Goal: Complete application form

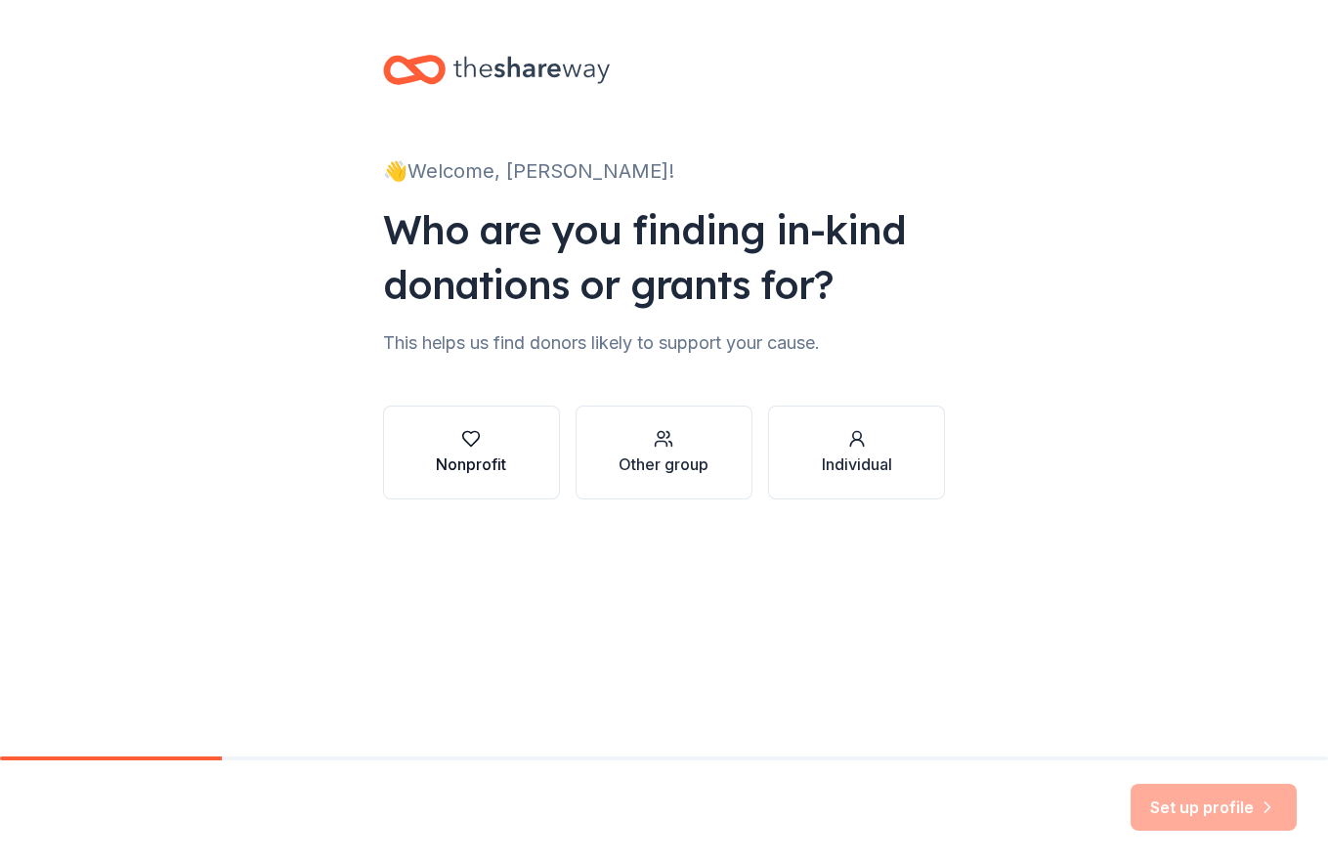
click at [467, 449] on div "Nonprofit" at bounding box center [471, 452] width 70 height 47
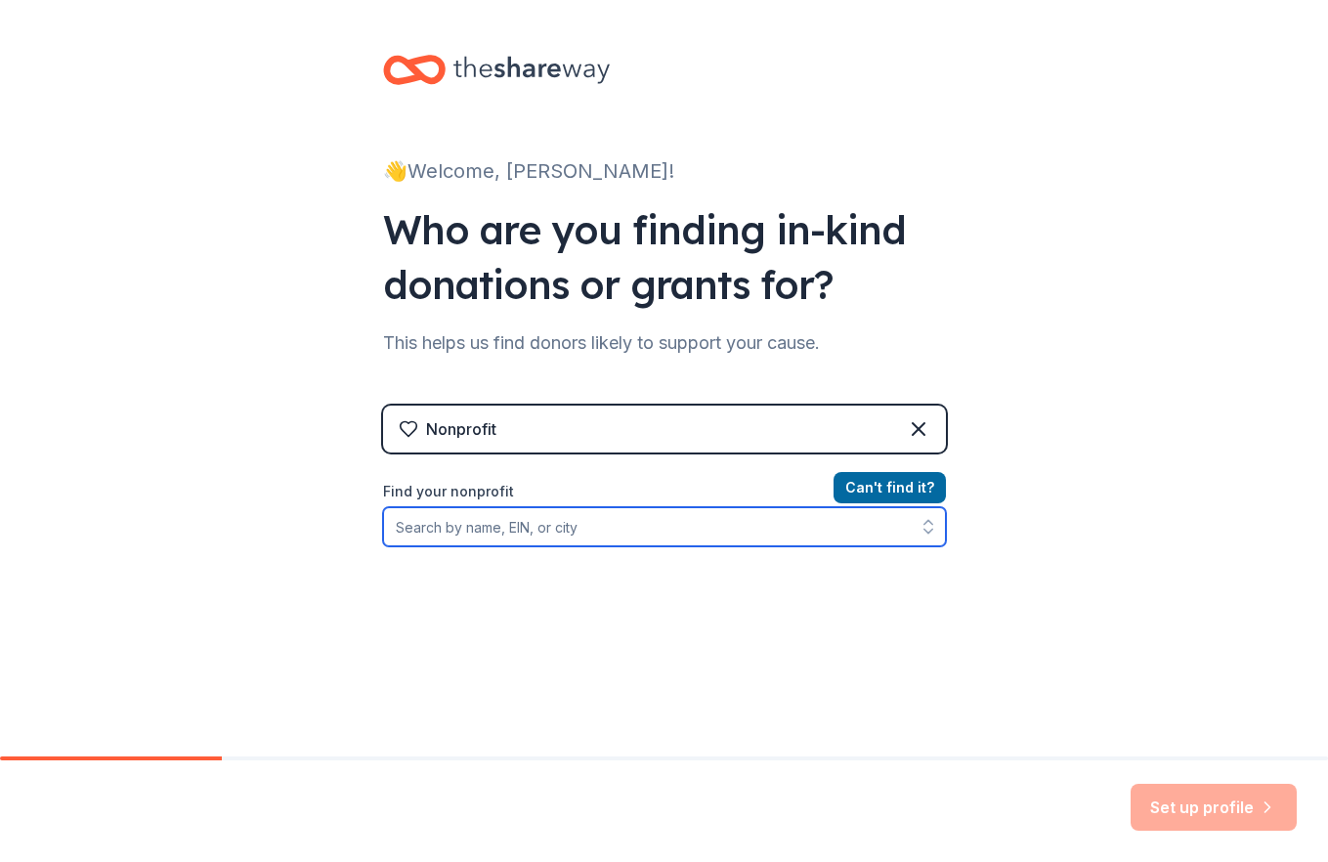
click at [482, 527] on input "Find your nonprofit" at bounding box center [664, 526] width 563 height 39
type input "City of [GEOGRAPHIC_DATA] Neighborhood Alliance"
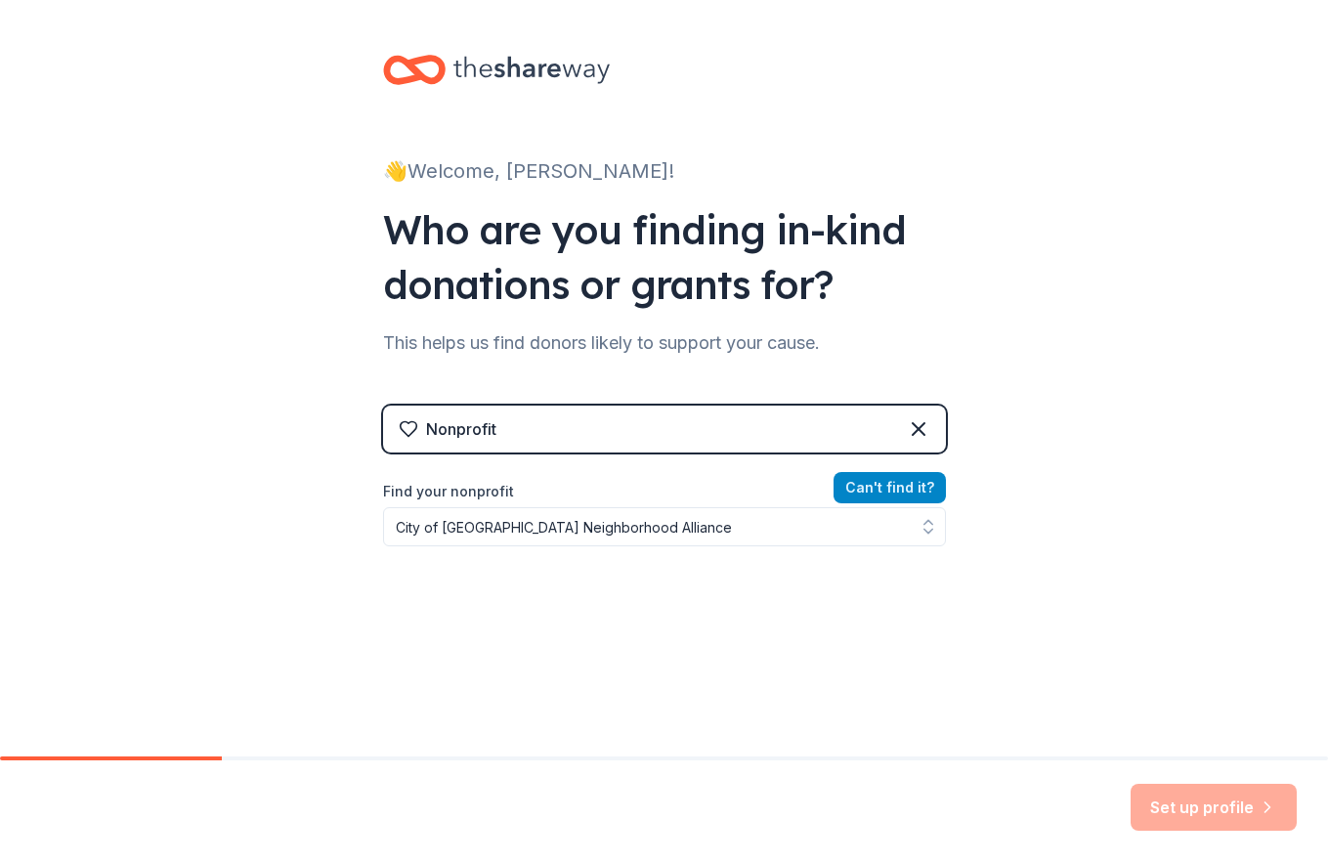
click at [905, 485] on button "Can ' t find it?" at bounding box center [889, 487] width 112 height 31
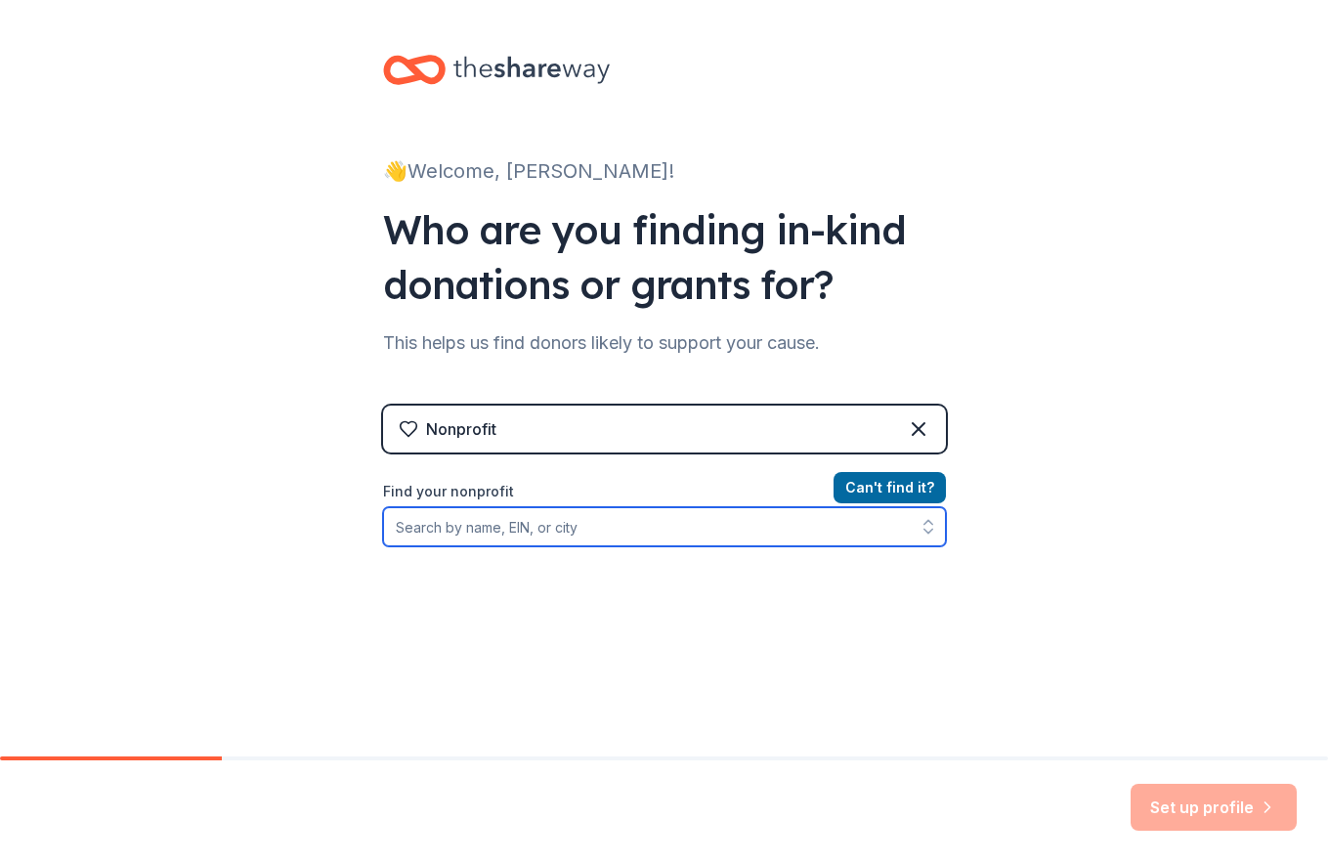
click at [451, 530] on input "Find your nonprofit" at bounding box center [664, 526] width 563 height 39
type input "[GEOGRAPHIC_DATA], [US_STATE]"
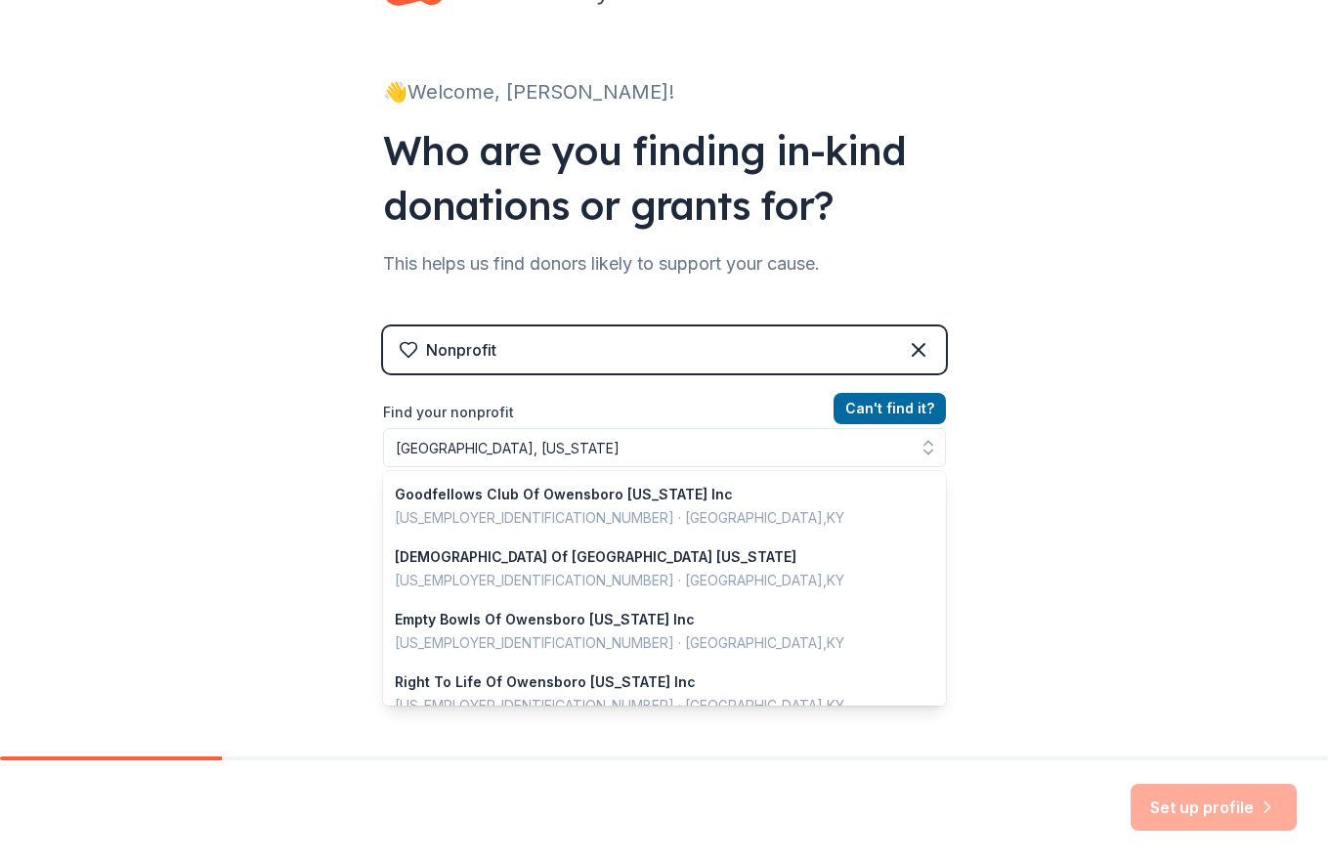
scroll to position [48, 0]
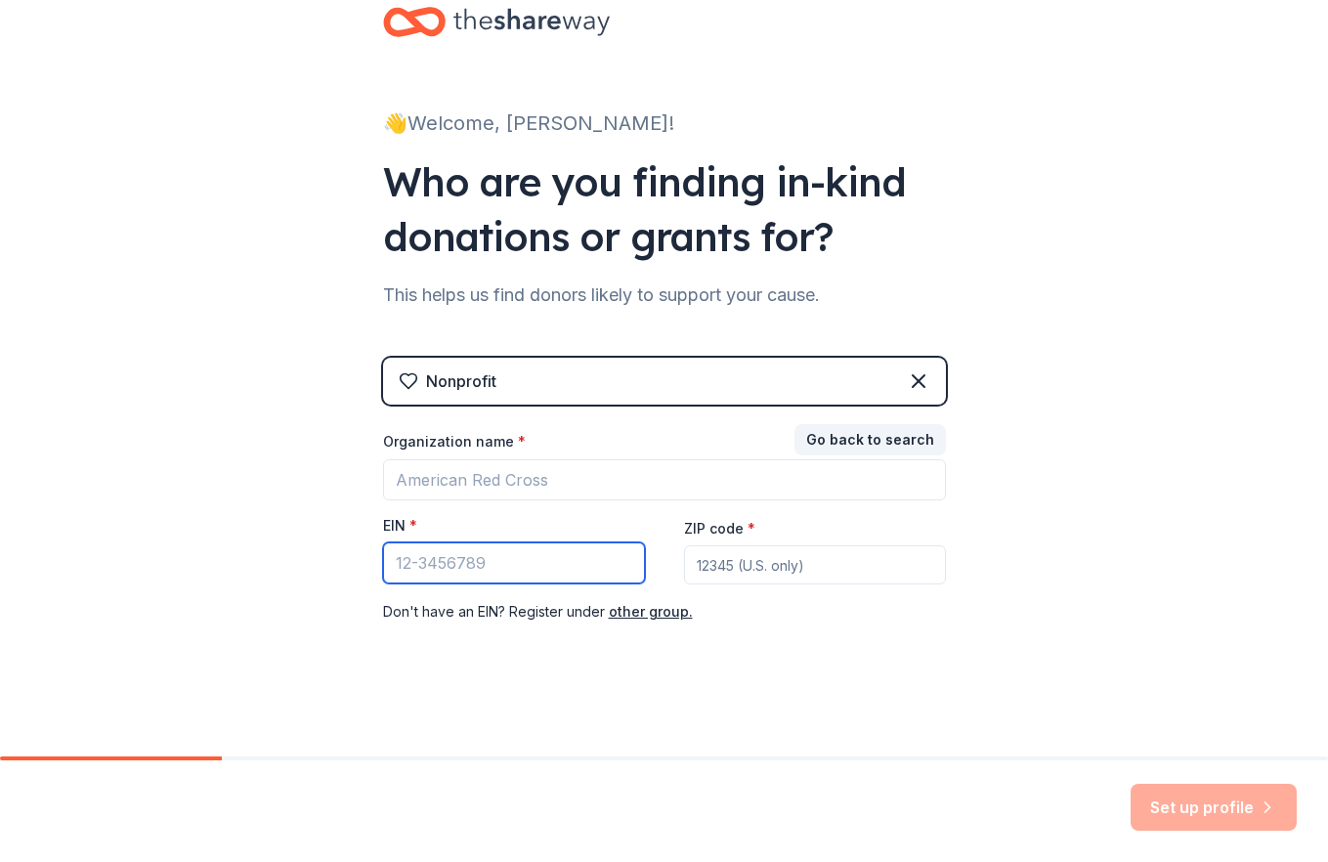
click at [459, 558] on input "EIN *" at bounding box center [514, 562] width 262 height 41
type input "[US_EMPLOYER_IDENTIFICATION_NUMBER]"
click at [763, 567] on input "ZIP code *" at bounding box center [815, 564] width 262 height 39
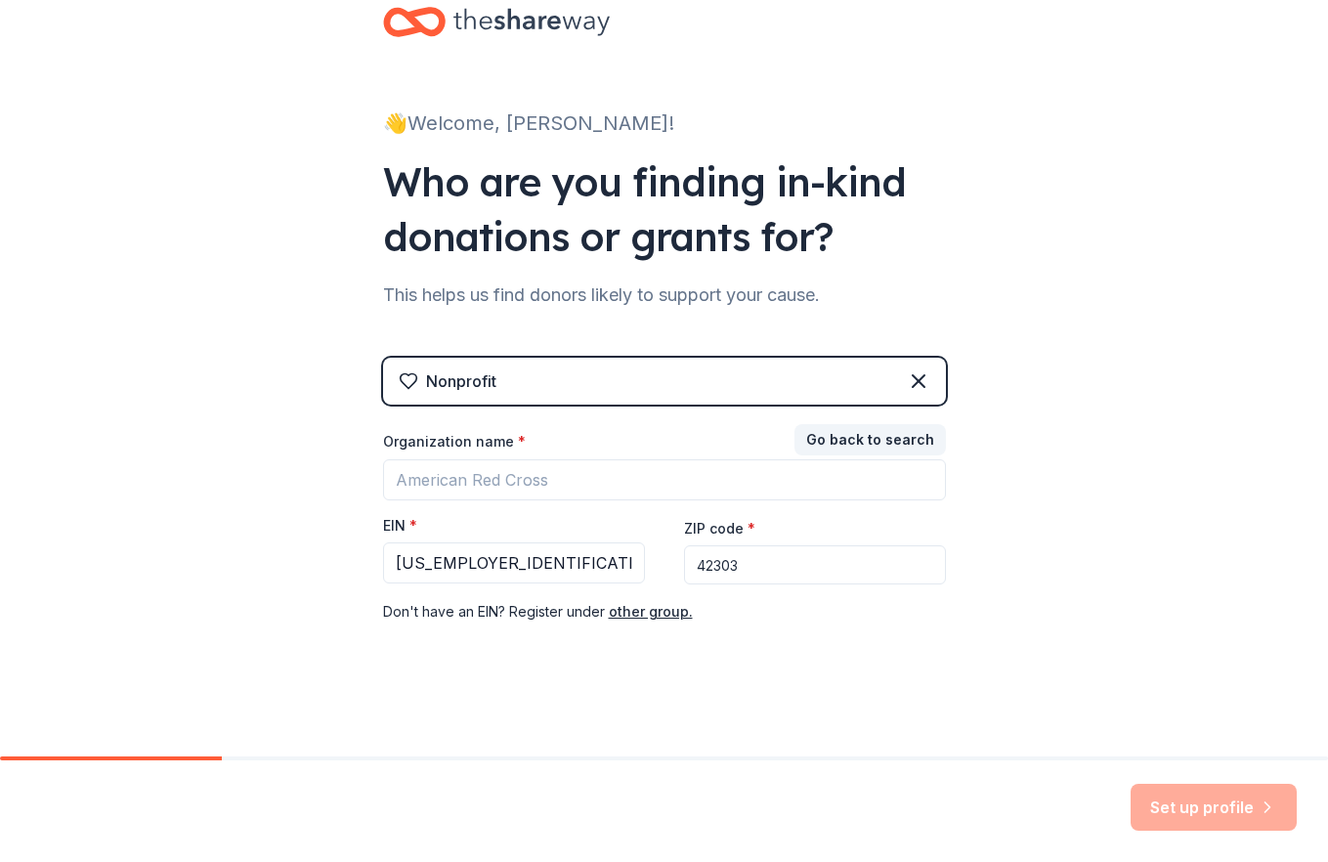
type input "42303"
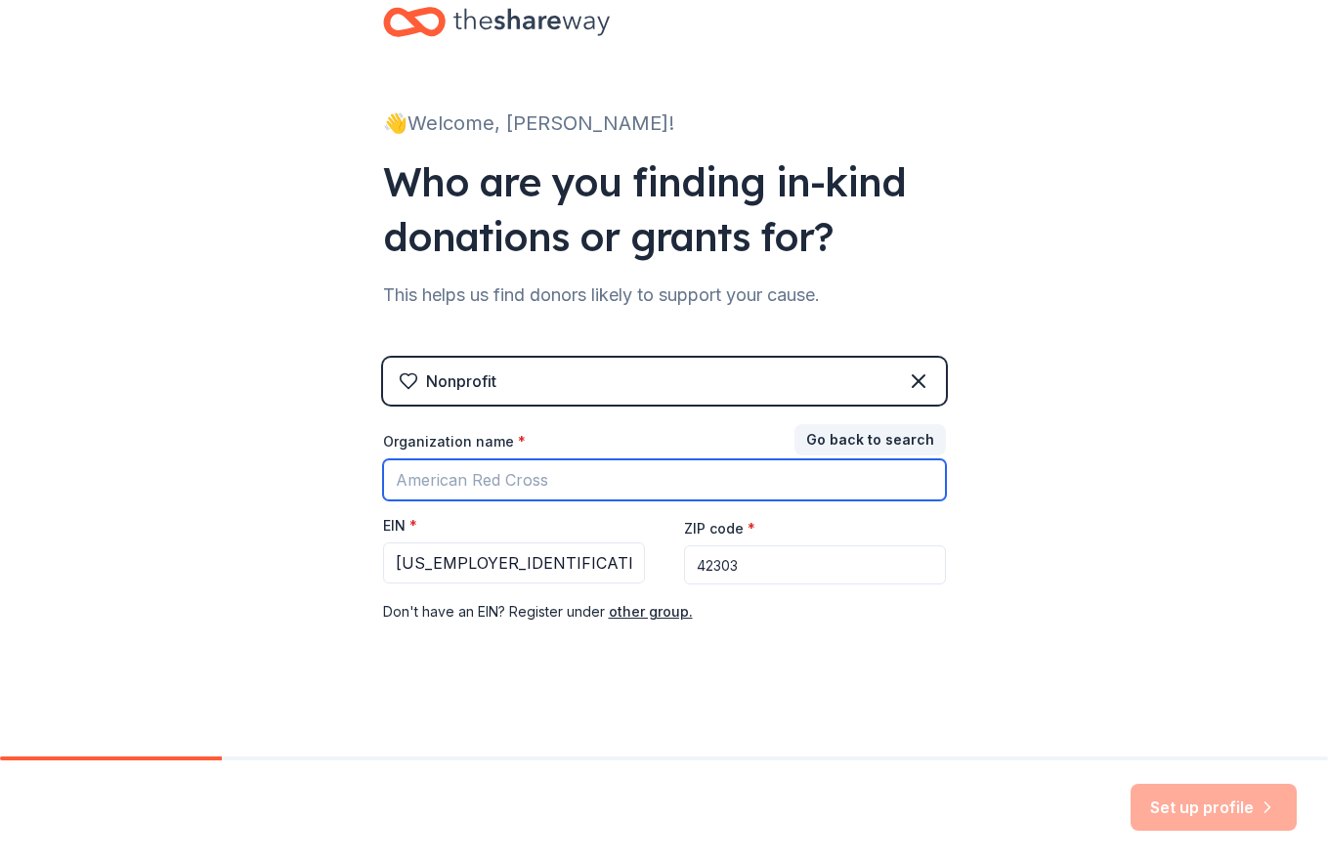
click at [527, 484] on input "Organization name *" at bounding box center [664, 479] width 563 height 41
type input "City of [GEOGRAPHIC_DATA] Neighborhood Alliance"
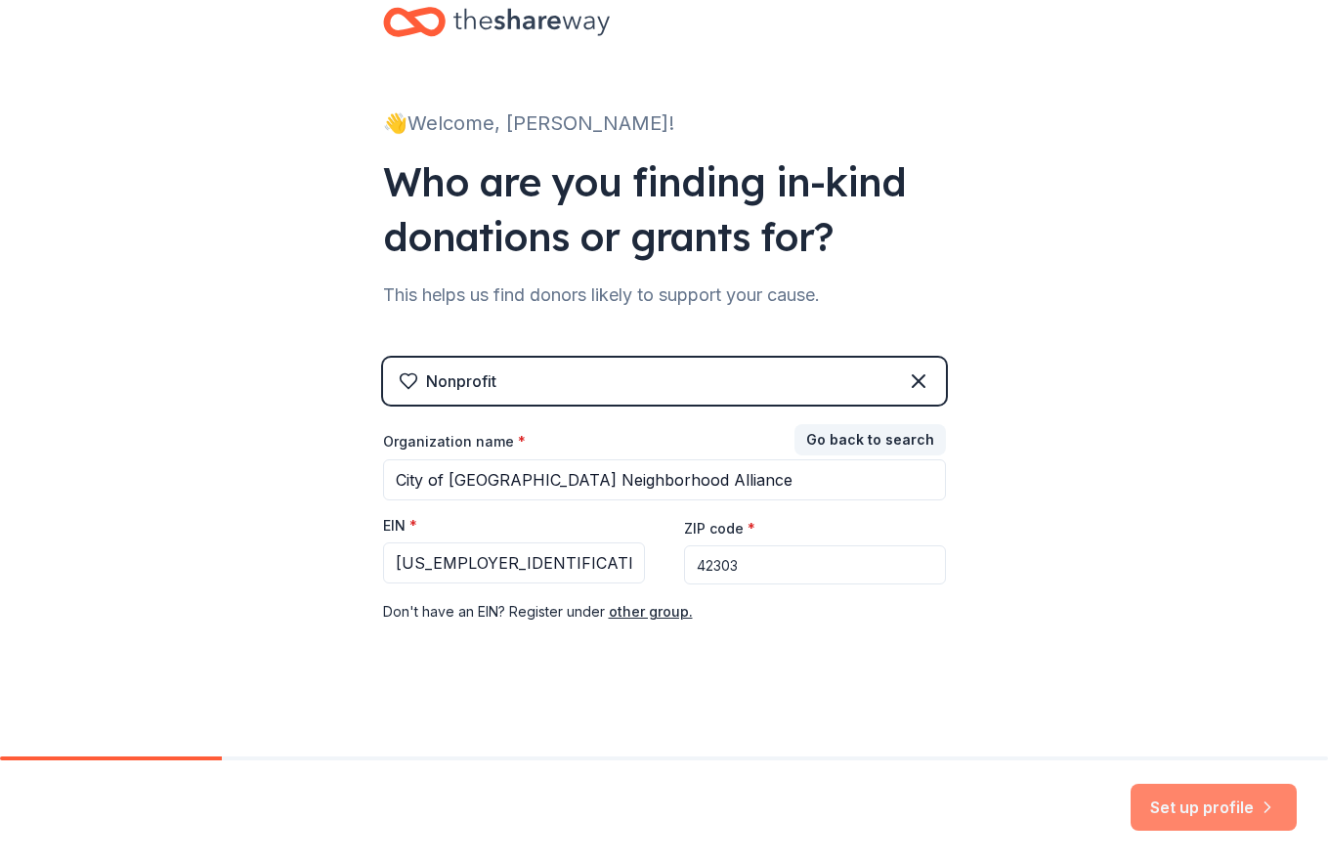
click at [1182, 803] on button "Set up profile" at bounding box center [1213, 806] width 166 height 47
click at [909, 376] on icon at bounding box center [918, 380] width 23 height 23
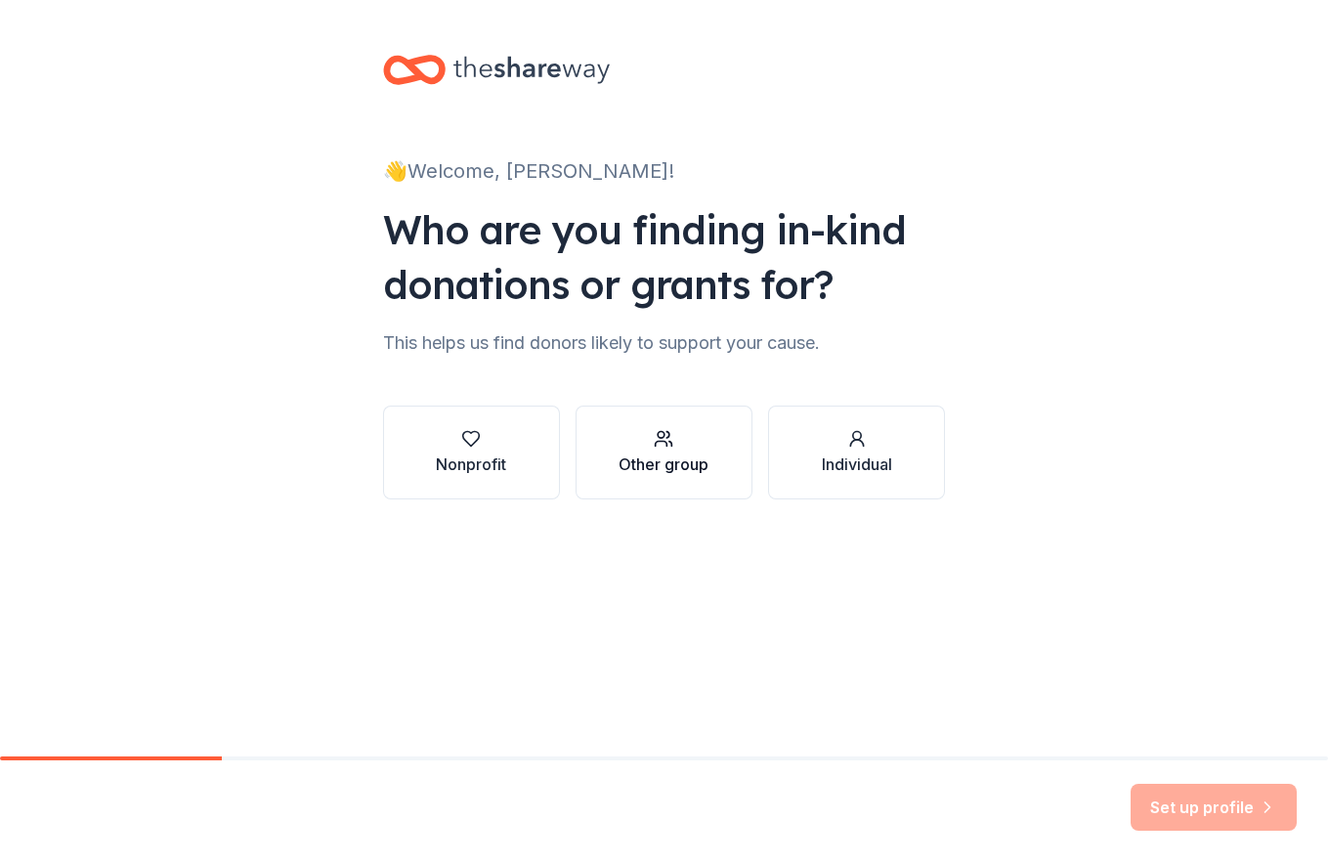
click at [659, 468] on div "Other group" at bounding box center [663, 463] width 90 height 23
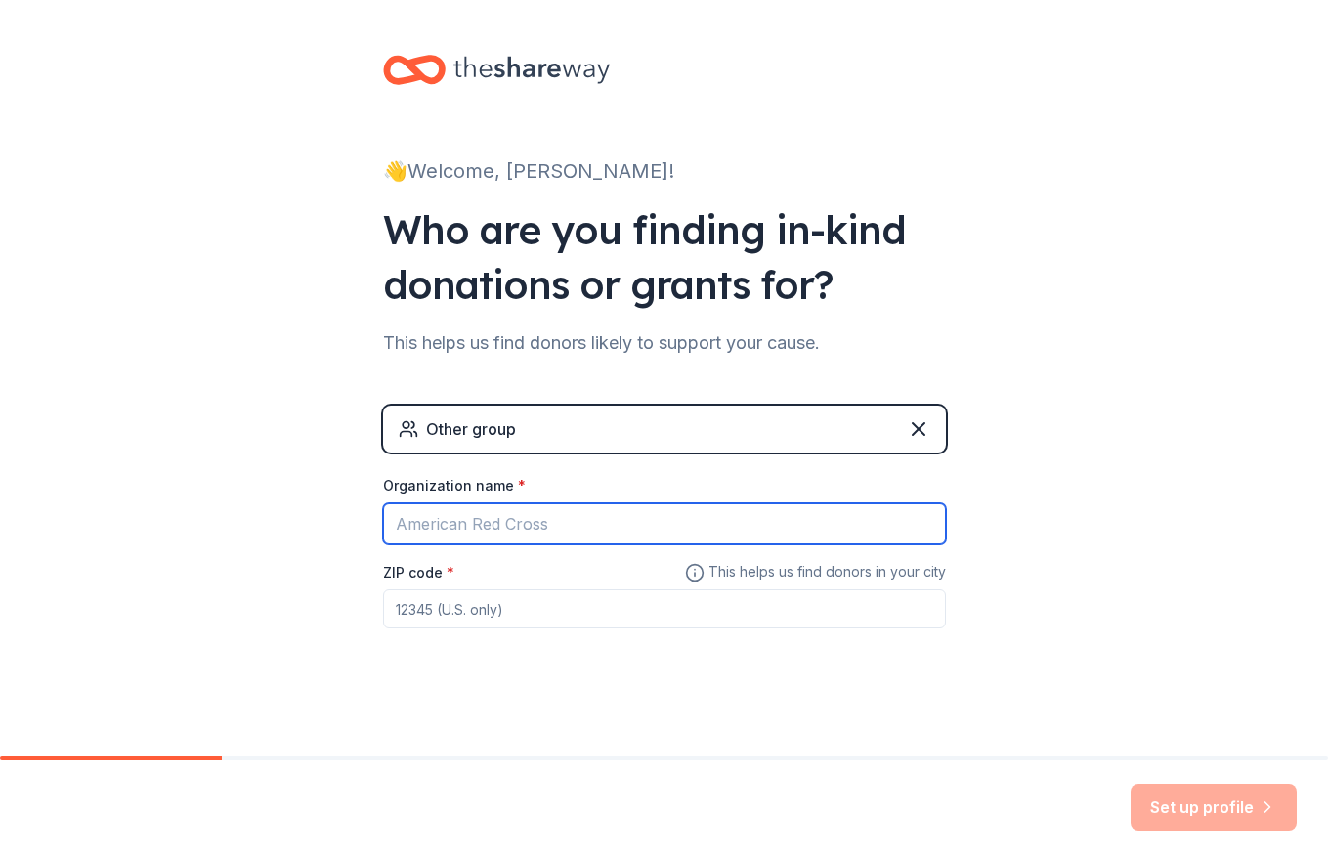
click at [481, 531] on input "Organization name *" at bounding box center [664, 523] width 563 height 41
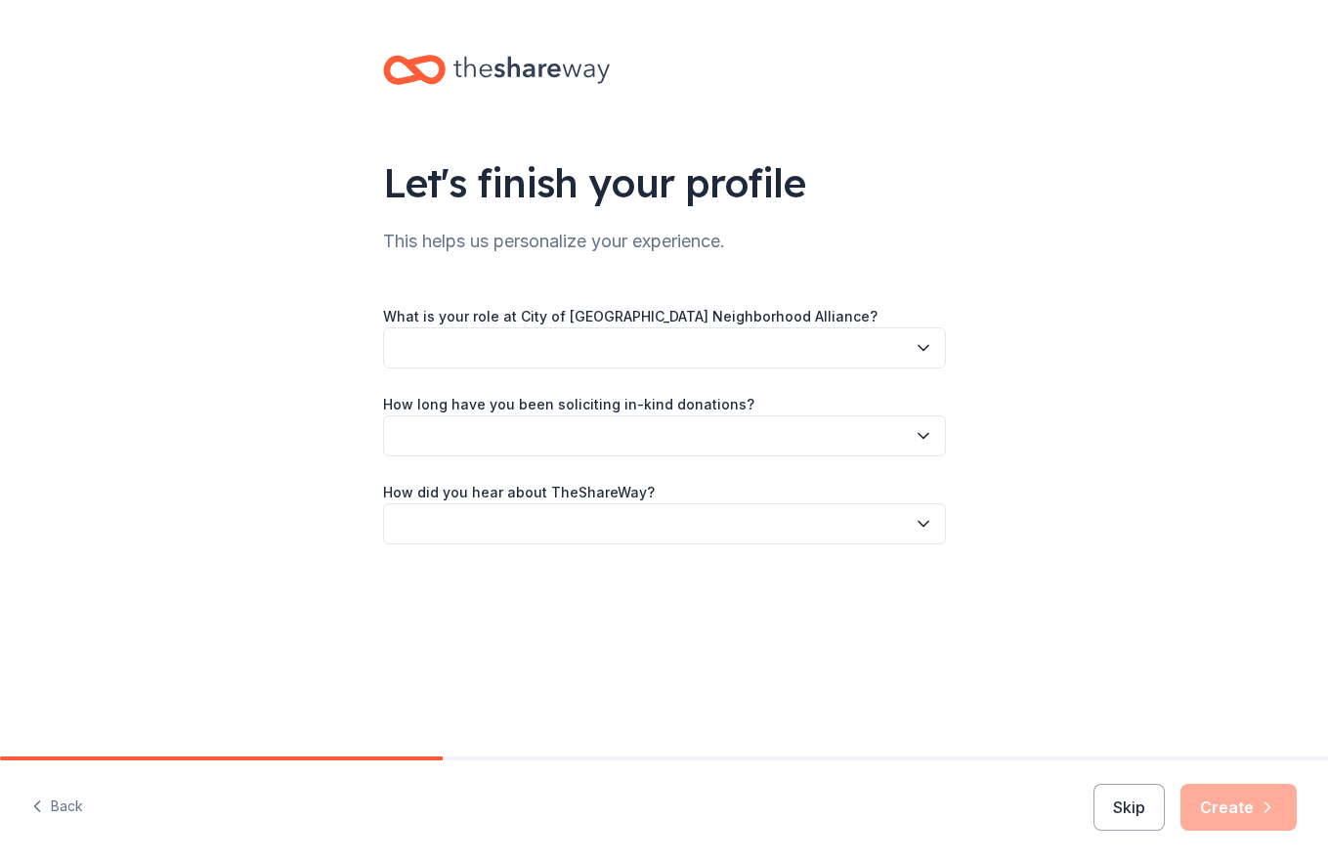
click at [917, 347] on icon "button" at bounding box center [923, 348] width 20 height 20
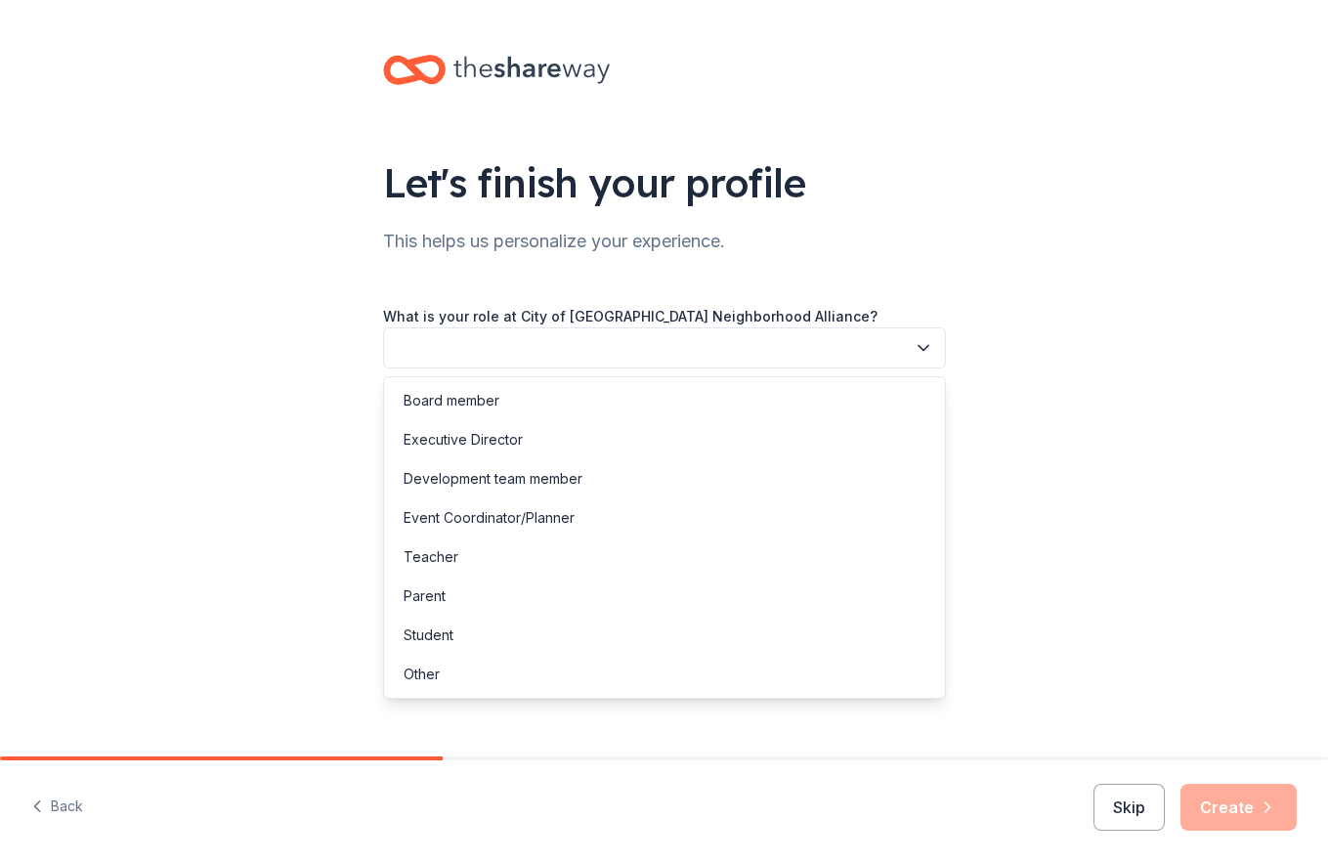
click at [1061, 337] on div "Let's finish your profile This helps us personalize your experience. What is yo…" at bounding box center [664, 319] width 1328 height 638
